Goal: Transaction & Acquisition: Download file/media

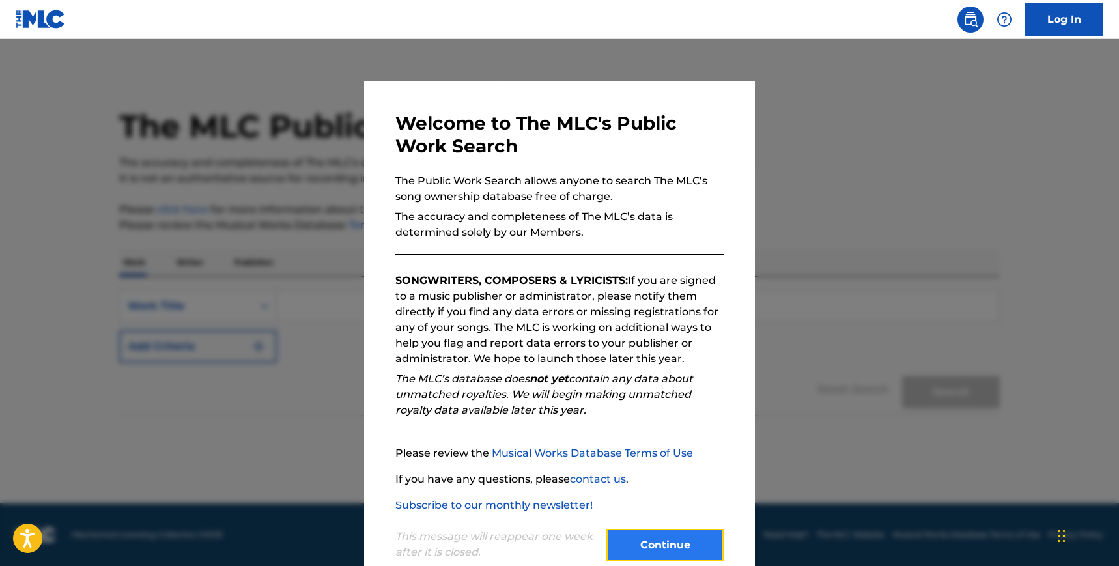
click at [679, 537] on button "Continue" at bounding box center [664, 545] width 117 height 33
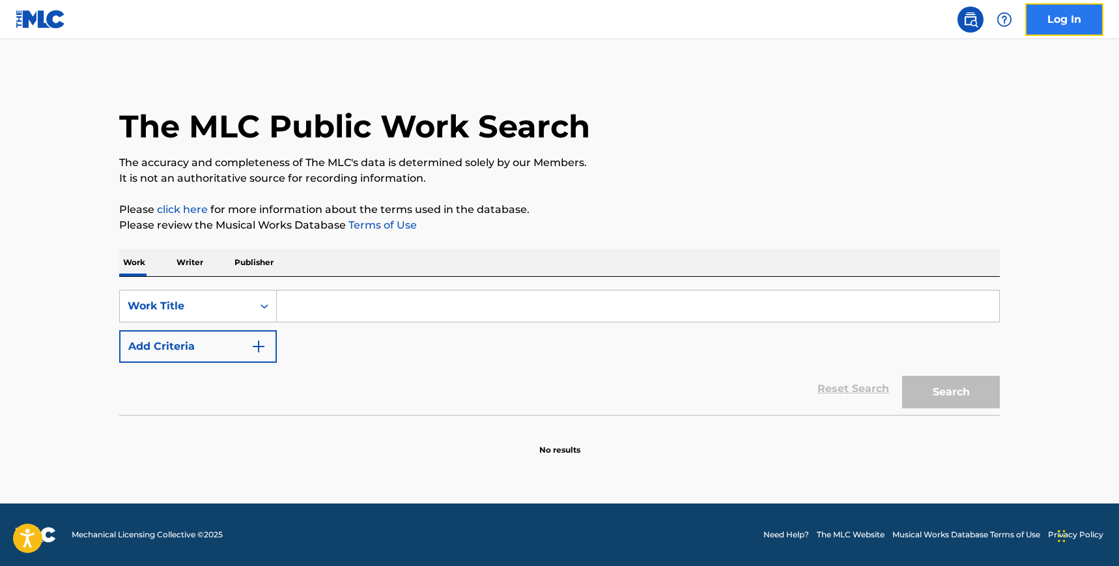
click at [1064, 14] on link "Log In" at bounding box center [1064, 19] width 78 height 33
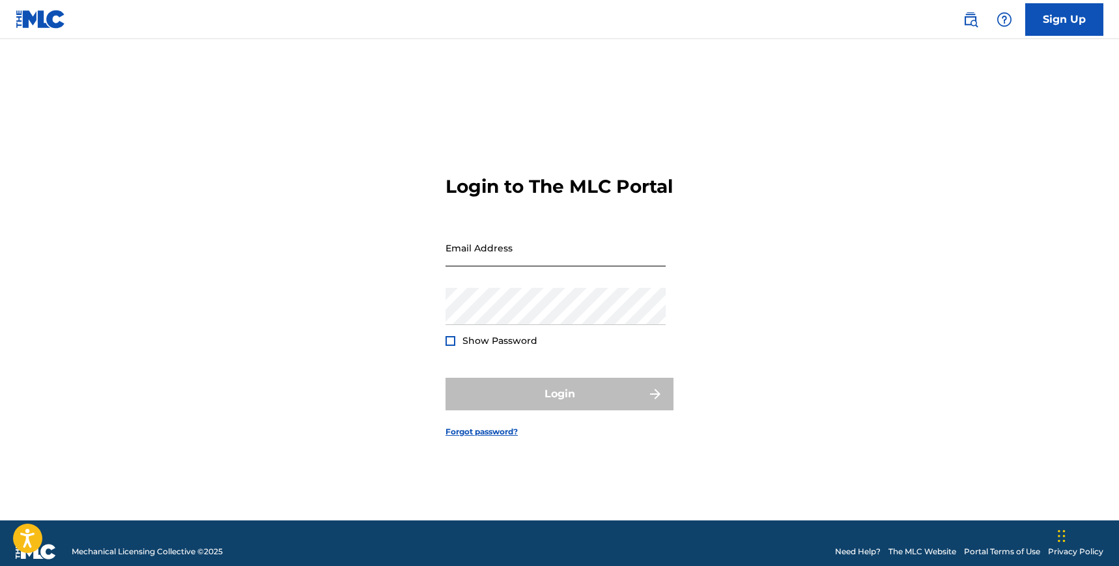
click at [534, 247] on input "Email Address" at bounding box center [556, 247] width 220 height 37
paste input "[EMAIL_ADDRESS][DOMAIN_NAME]"
type input "[EMAIL_ADDRESS][DOMAIN_NAME]"
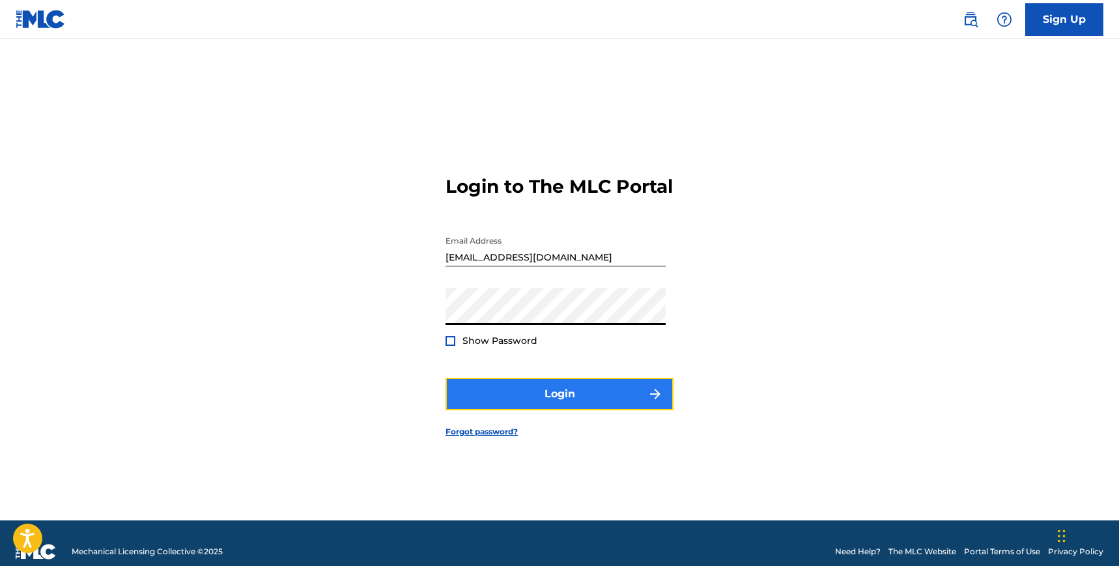
click at [498, 397] on button "Login" at bounding box center [560, 394] width 228 height 33
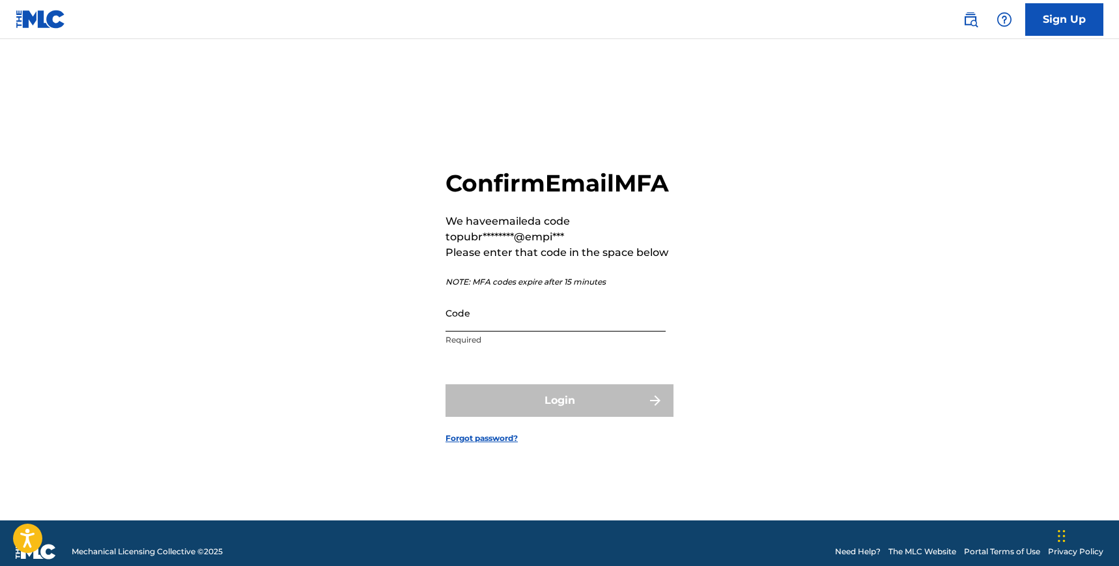
click at [572, 322] on input "Code" at bounding box center [556, 312] width 220 height 37
paste input "199703"
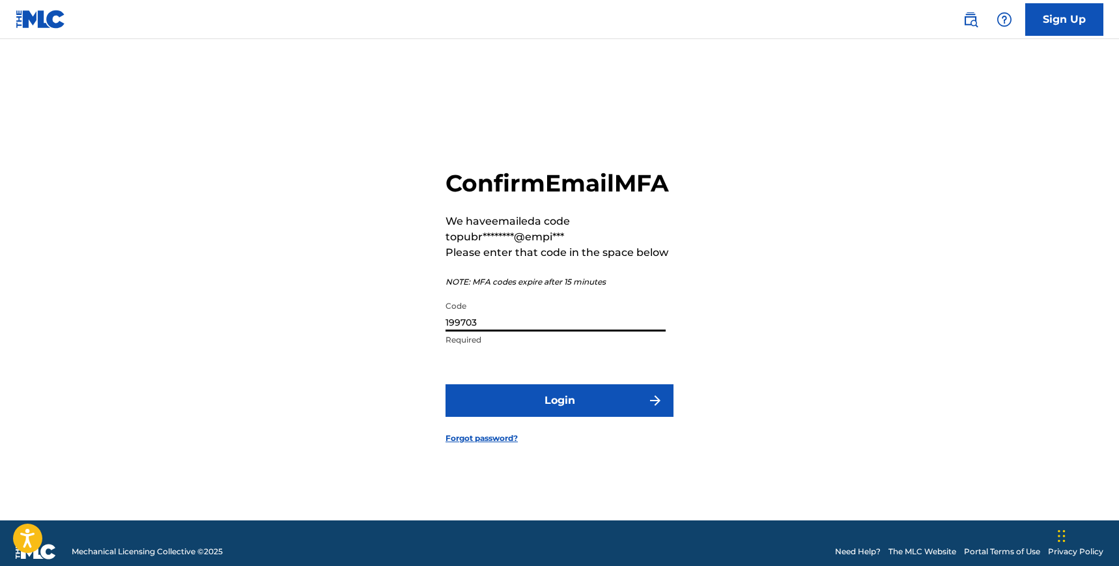
type input "199703"
click at [446, 384] on button "Login" at bounding box center [560, 400] width 228 height 33
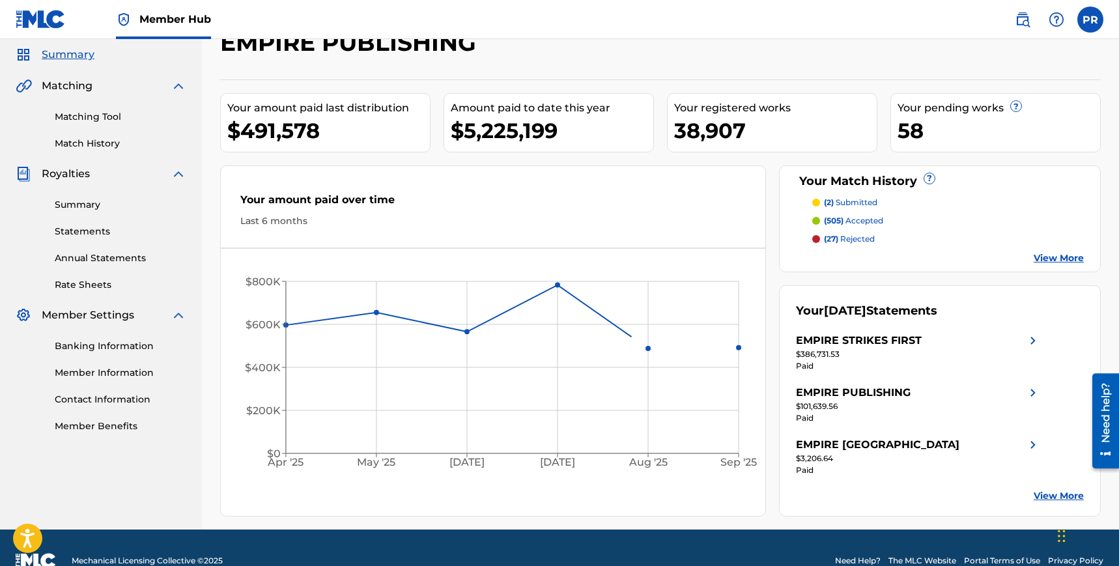
scroll to position [70, 0]
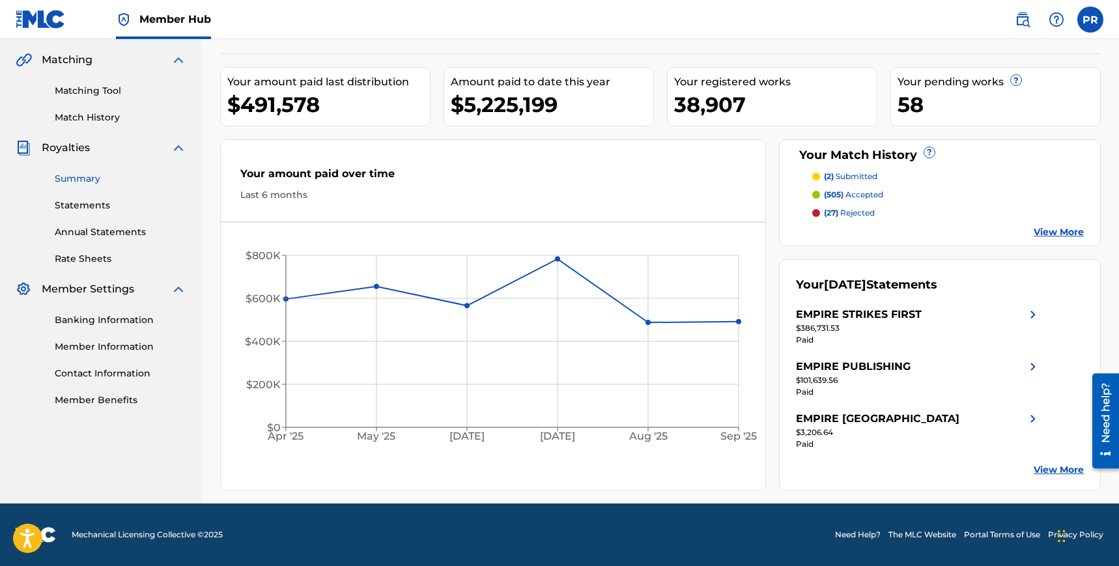
click at [79, 176] on link "Summary" at bounding box center [121, 179] width 132 height 14
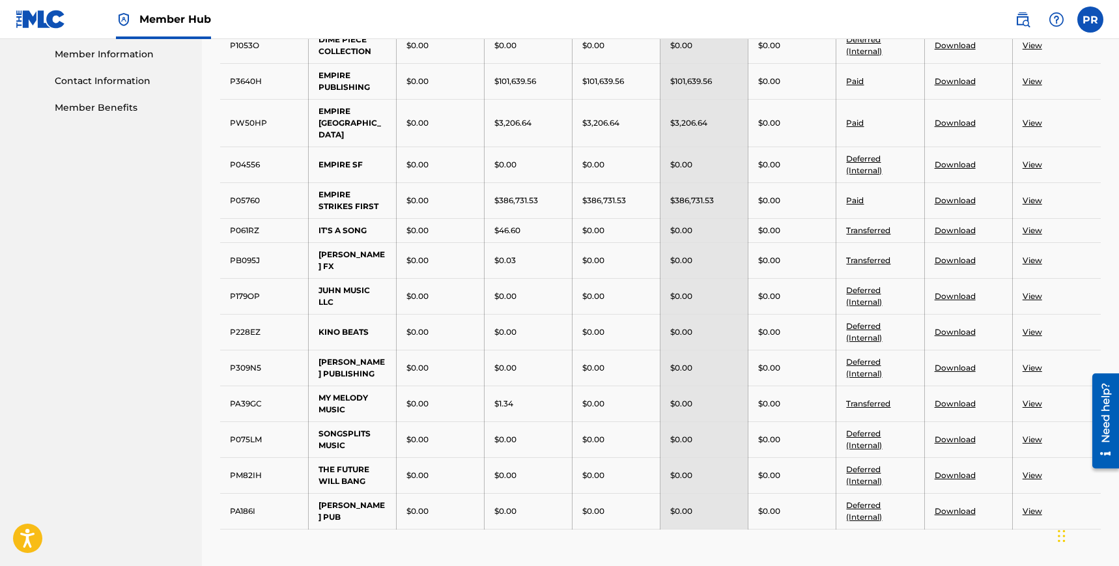
scroll to position [363, 0]
click at [961, 195] on link "Download" at bounding box center [955, 200] width 41 height 10
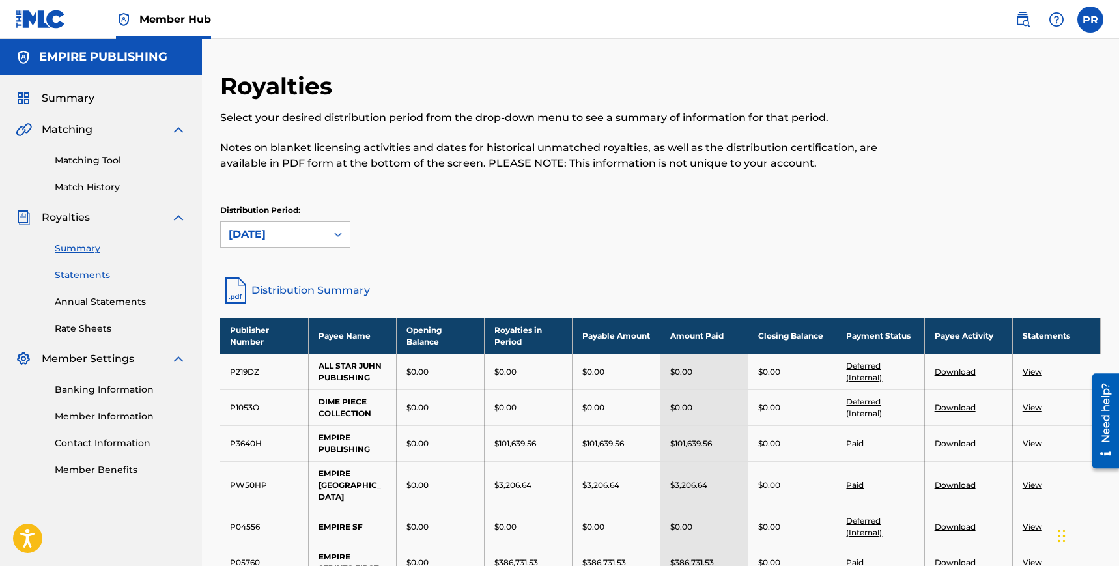
click at [81, 274] on link "Statements" at bounding box center [121, 275] width 132 height 14
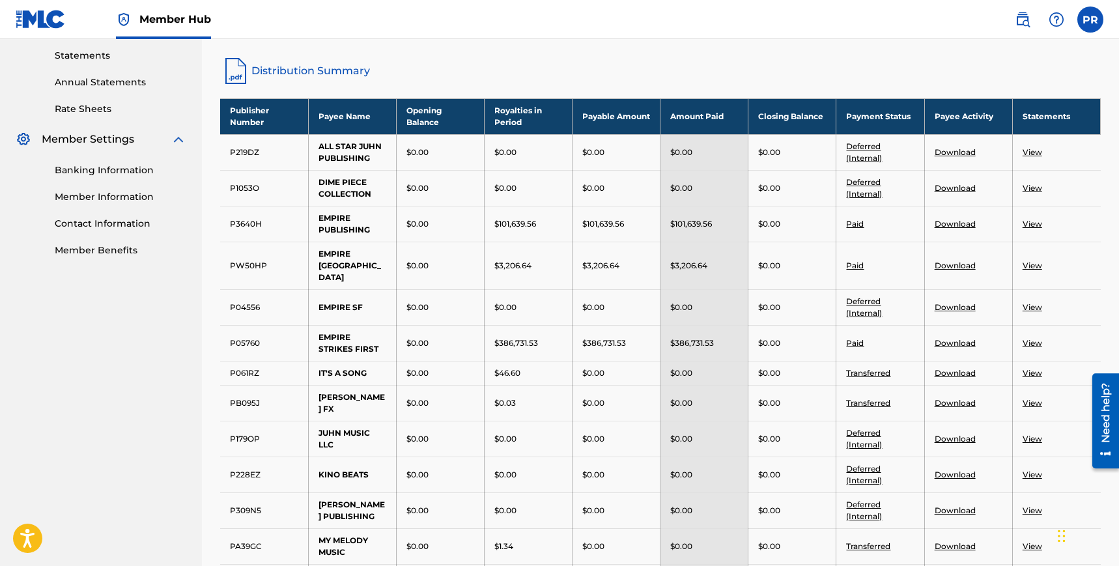
scroll to position [193, 0]
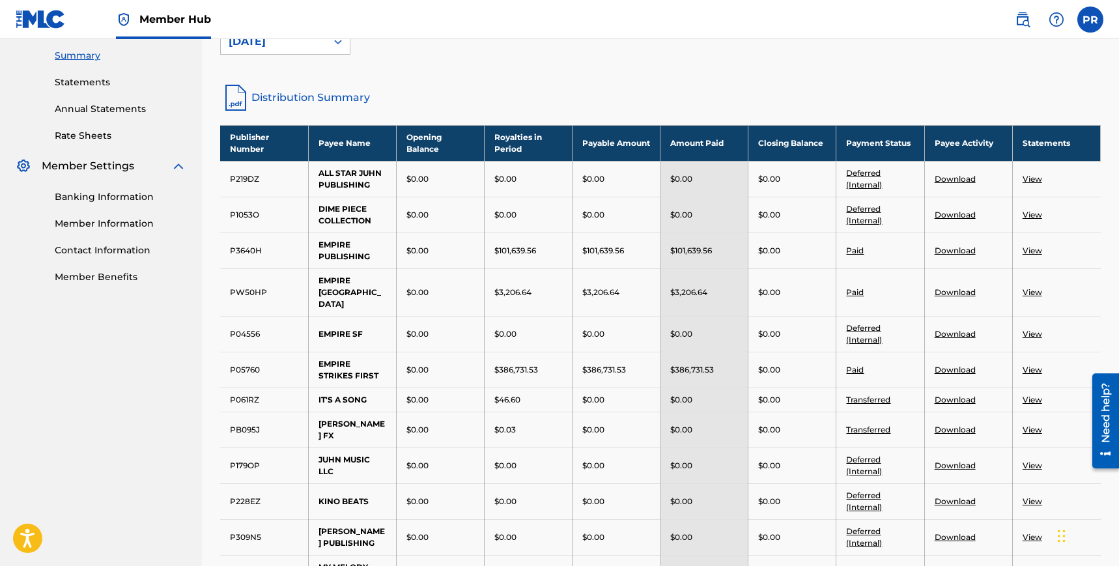
click at [943, 248] on link "Download" at bounding box center [955, 251] width 41 height 10
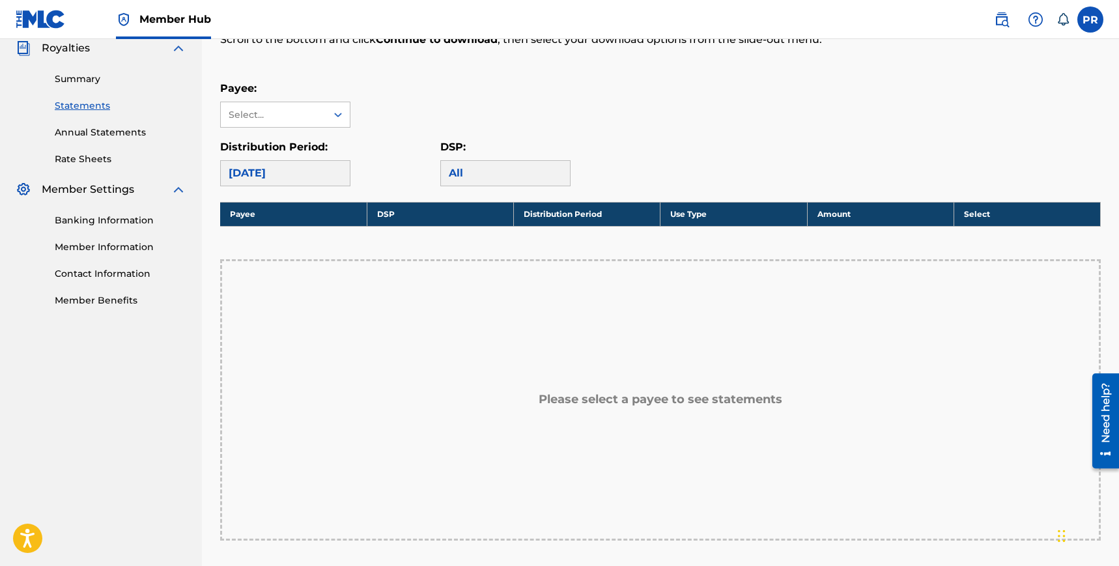
scroll to position [185, 0]
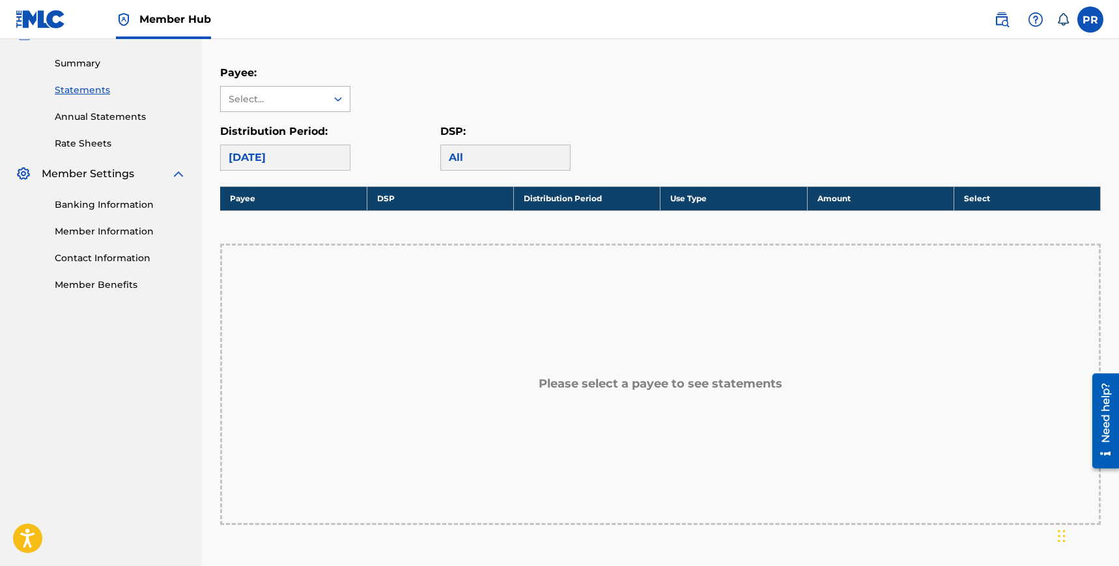
click at [305, 94] on div "Select..." at bounding box center [273, 100] width 89 height 14
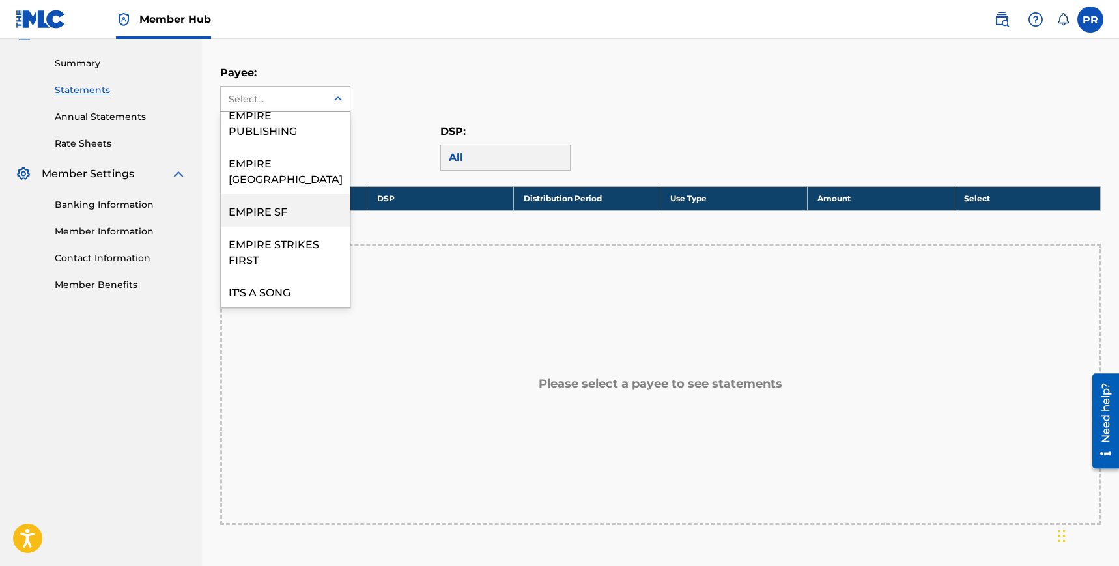
scroll to position [94, 0]
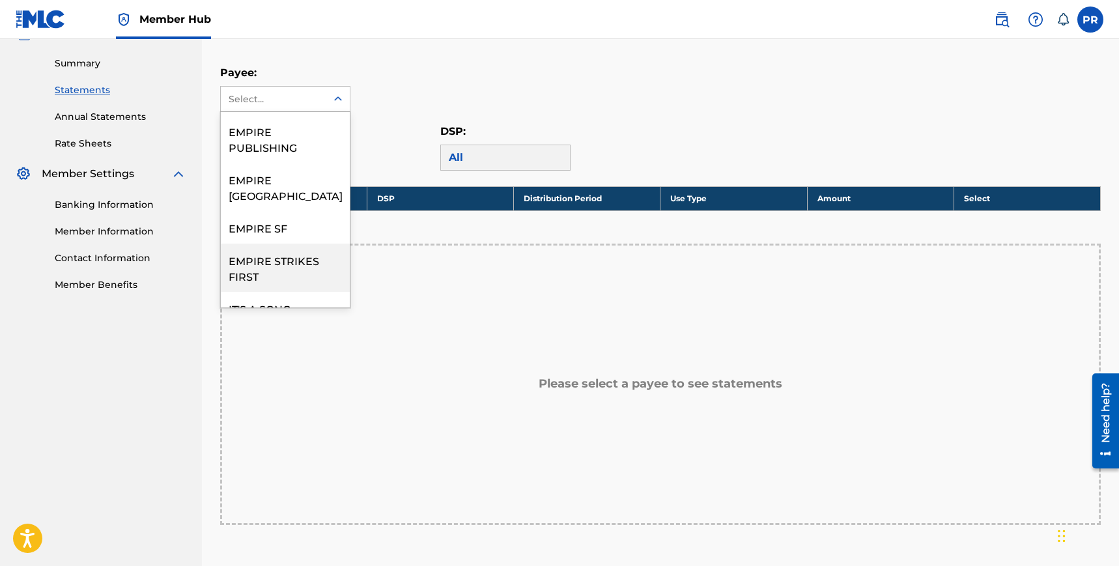
click at [296, 244] on div "EMPIRE STRIKES FIRST" at bounding box center [285, 268] width 129 height 48
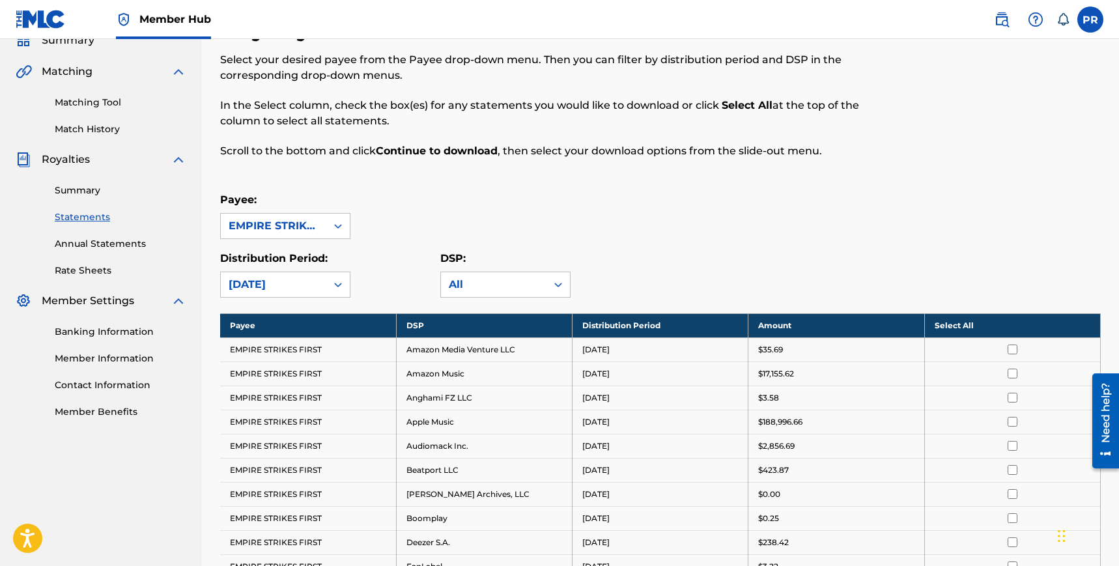
scroll to position [0, 0]
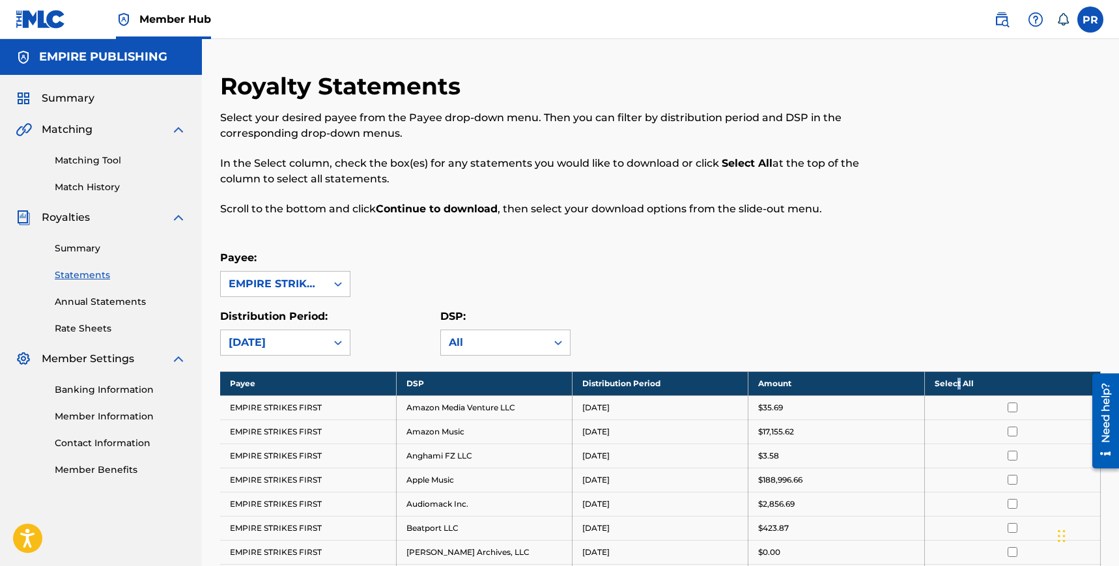
click at [958, 380] on th "Select All" at bounding box center [1012, 383] width 176 height 24
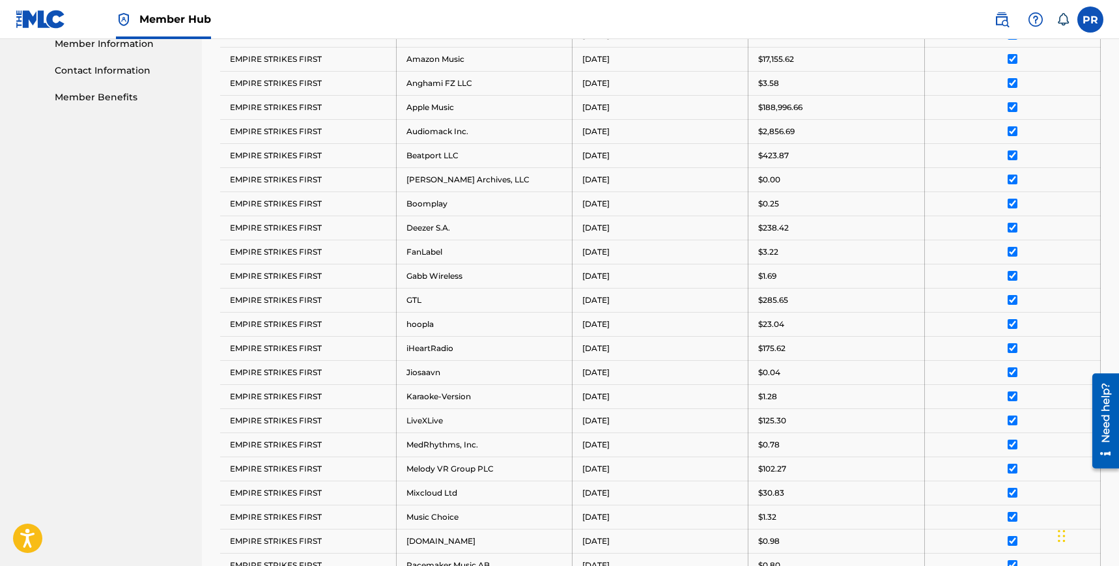
scroll to position [930, 0]
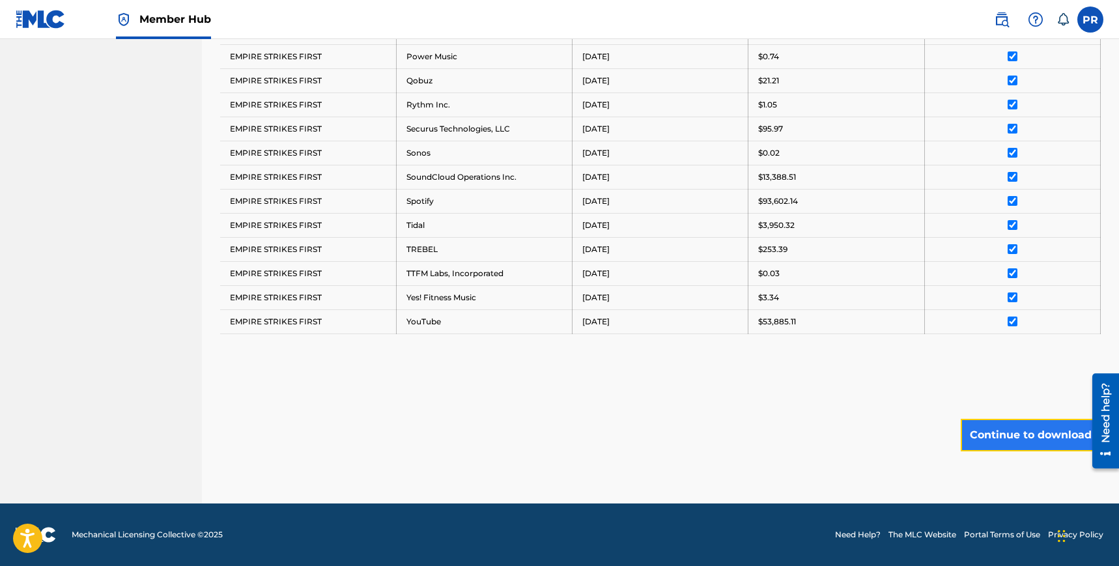
click at [997, 429] on button "Continue to download" at bounding box center [1031, 435] width 140 height 33
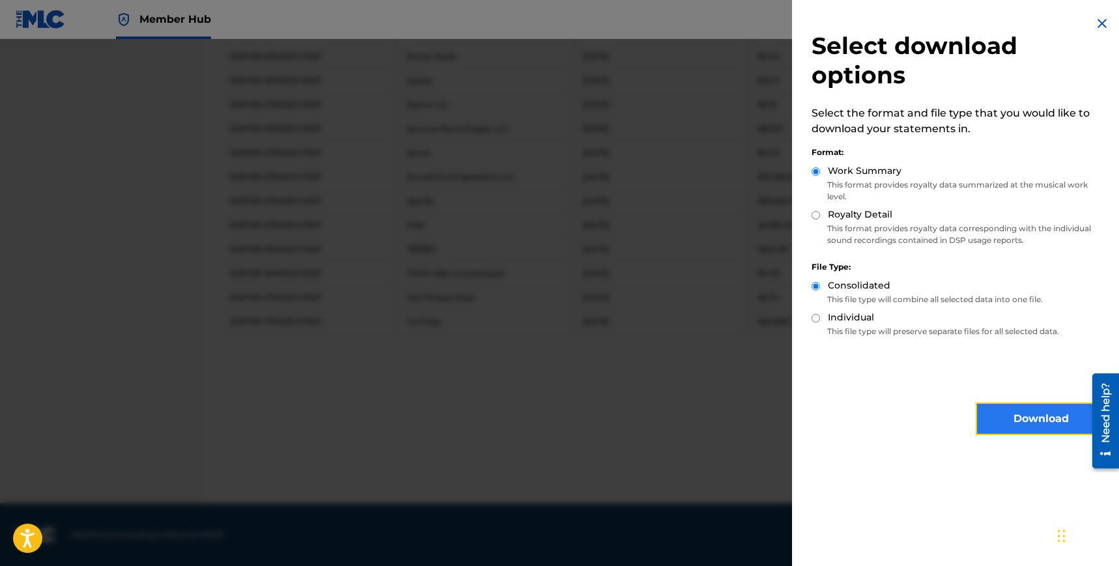
click at [994, 406] on button "Download" at bounding box center [1041, 419] width 130 height 33
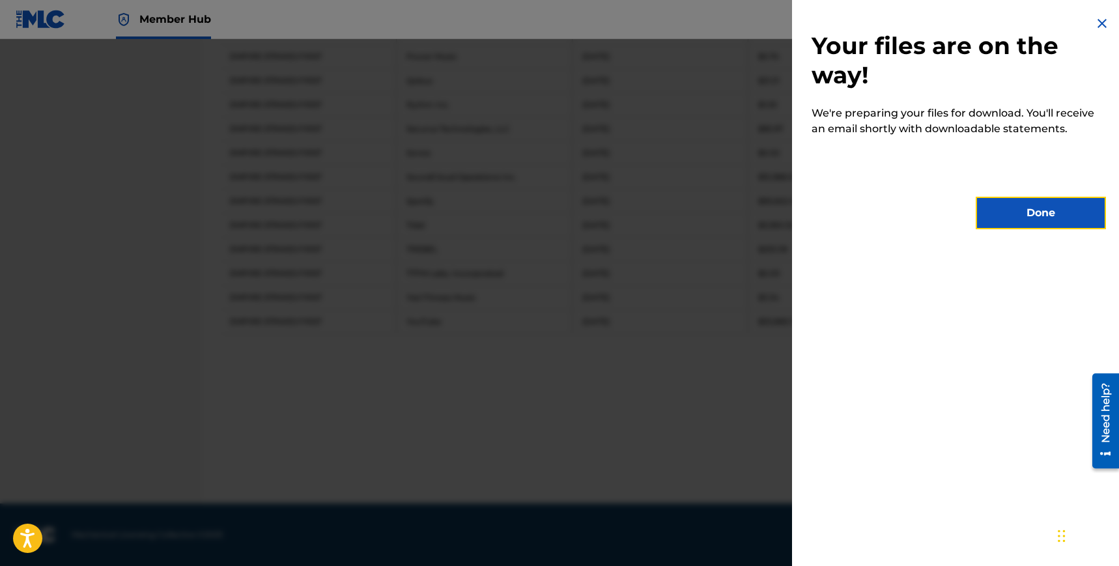
drag, startPoint x: 1014, startPoint y: 209, endPoint x: 1007, endPoint y: 221, distance: 13.4
click at [1014, 209] on button "Done" at bounding box center [1041, 213] width 130 height 33
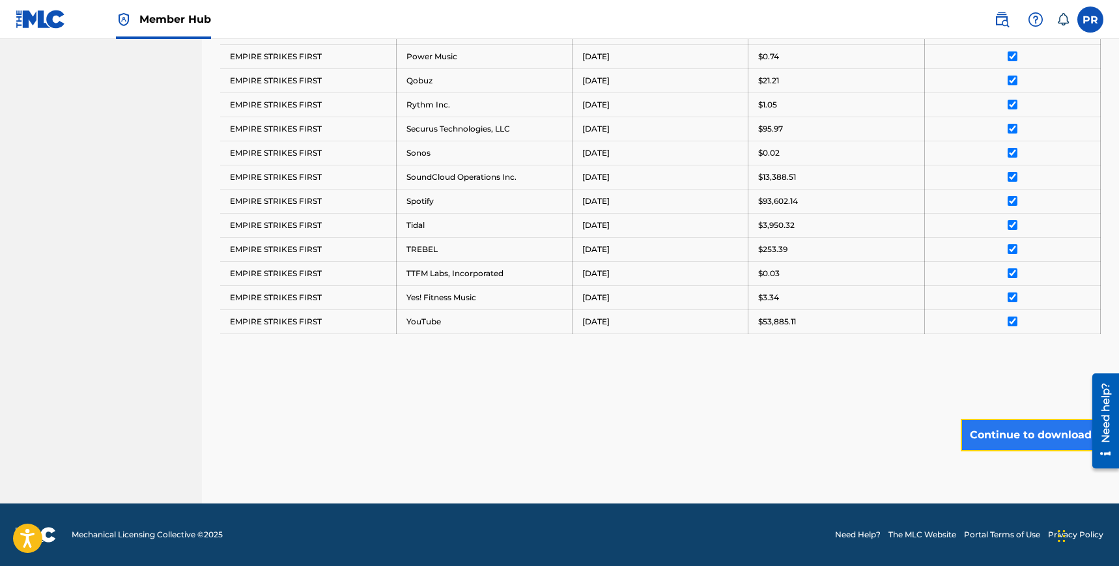
click at [1003, 423] on button "Continue to download" at bounding box center [1031, 435] width 140 height 33
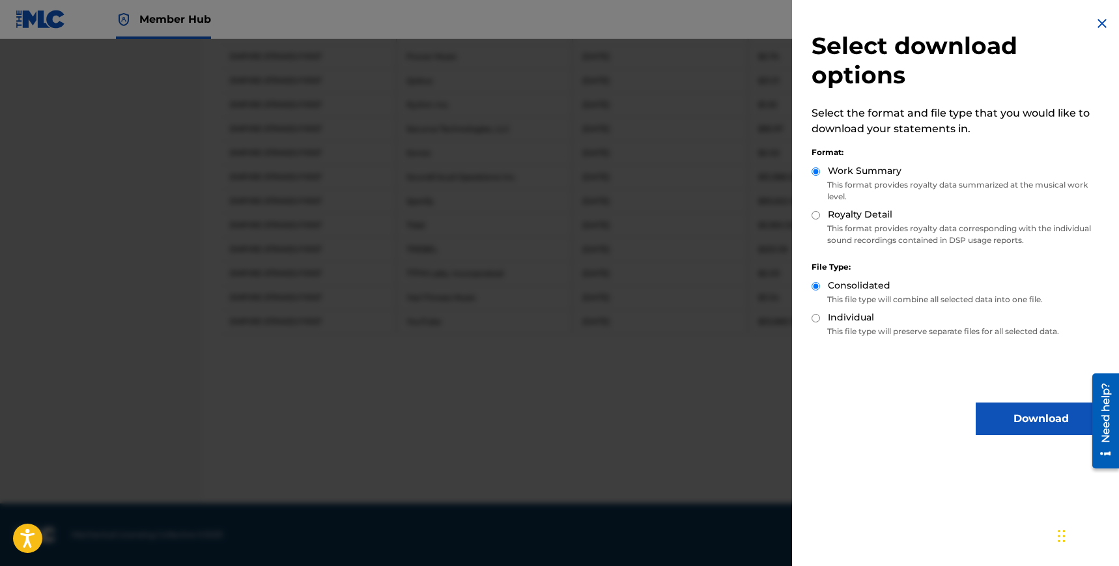
click at [816, 215] on input "Royalty Detail" at bounding box center [816, 215] width 8 height 8
radio input "true"
click at [1001, 407] on button "Download" at bounding box center [1041, 419] width 130 height 33
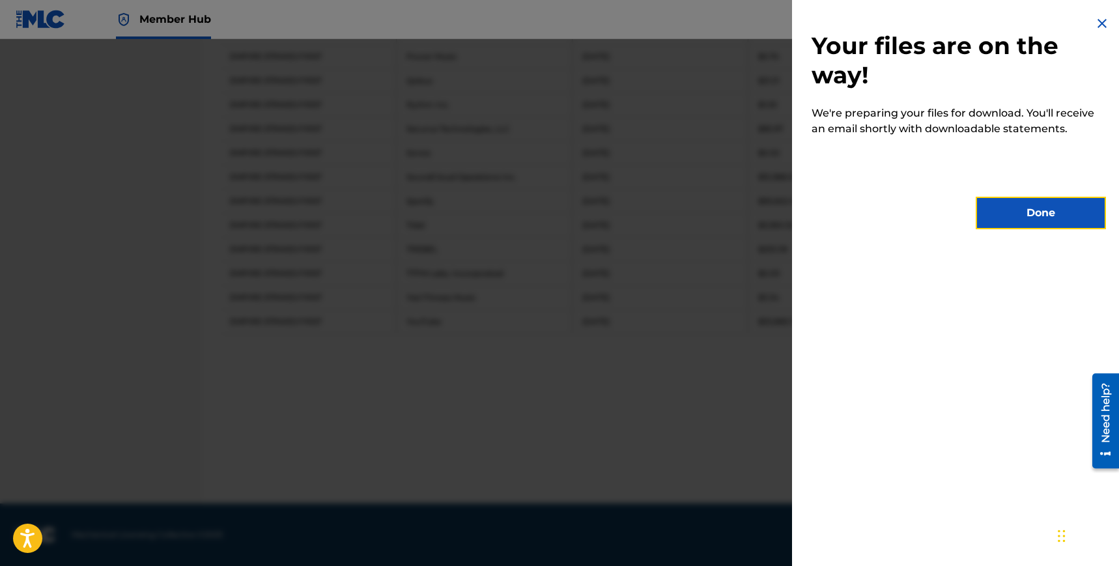
click at [1004, 220] on button "Done" at bounding box center [1041, 213] width 130 height 33
